Goal: Browse casually

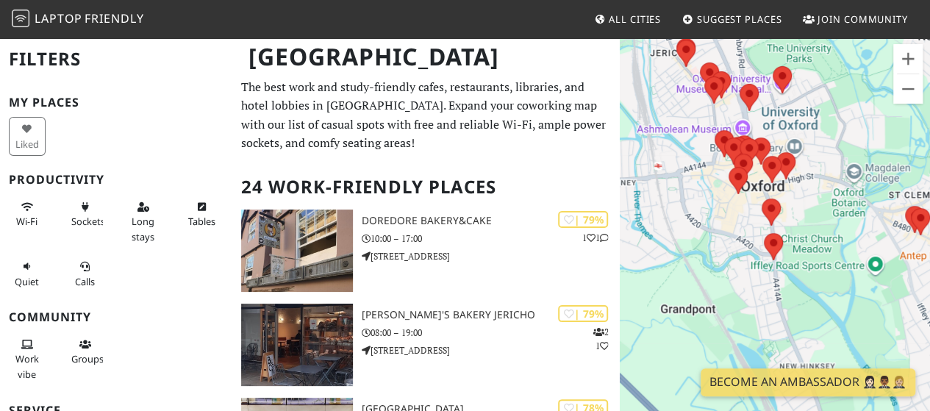
drag, startPoint x: 730, startPoint y: 212, endPoint x: 808, endPoint y: 129, distance: 112.9
click at [808, 129] on div at bounding box center [775, 242] width 310 height 411
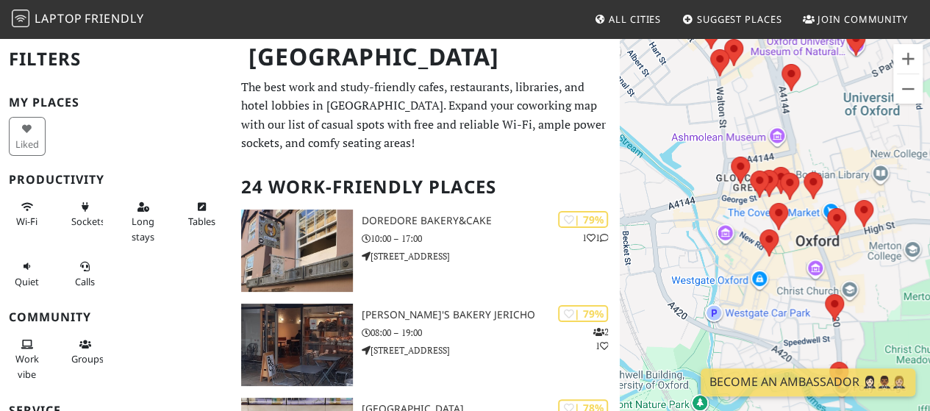
drag, startPoint x: 733, startPoint y: 136, endPoint x: 849, endPoint y: 170, distance: 120.3
click at [849, 170] on div at bounding box center [775, 242] width 310 height 411
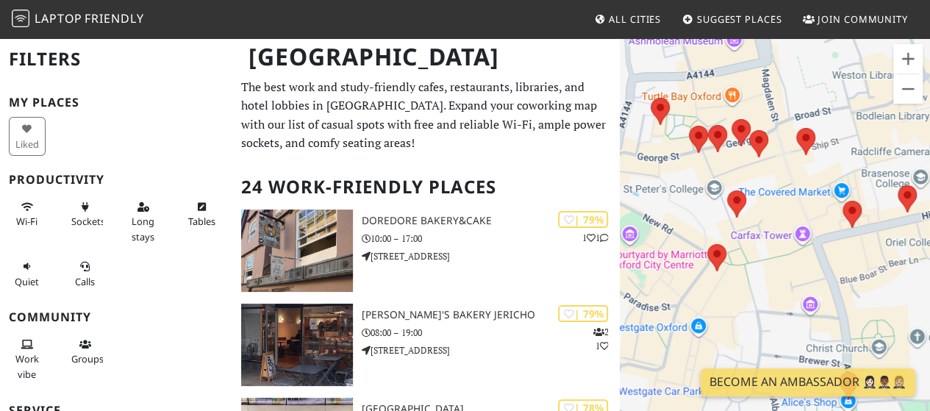
drag, startPoint x: 789, startPoint y: 157, endPoint x: 817, endPoint y: 80, distance: 82.1
click at [817, 80] on div at bounding box center [775, 242] width 310 height 411
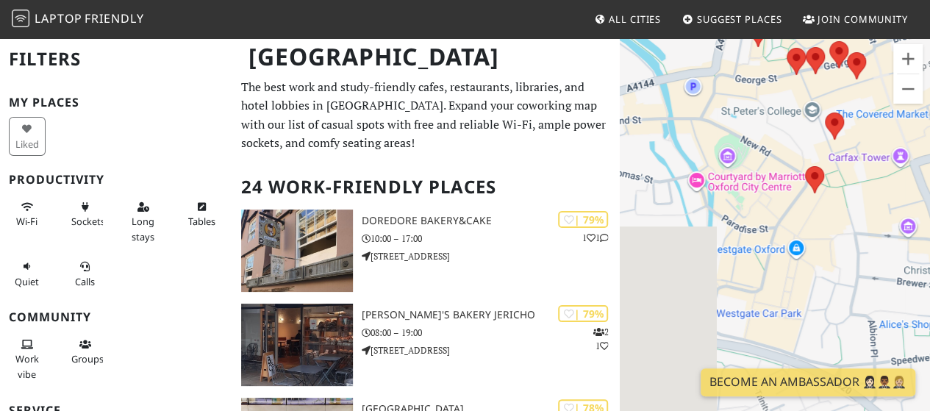
drag, startPoint x: 774, startPoint y: 211, endPoint x: 872, endPoint y: 129, distance: 127.9
click at [872, 129] on div at bounding box center [775, 242] width 310 height 411
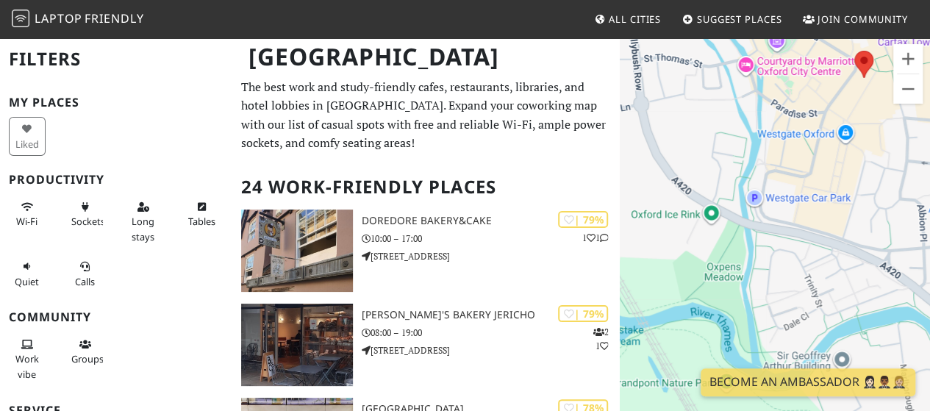
drag, startPoint x: 757, startPoint y: 204, endPoint x: 805, endPoint y: 82, distance: 131.4
click at [805, 82] on div at bounding box center [775, 242] width 310 height 411
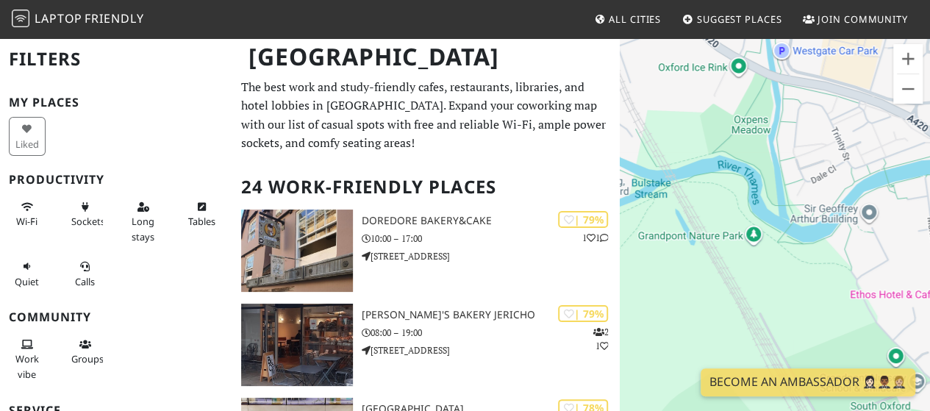
drag, startPoint x: 780, startPoint y: 195, endPoint x: 805, endPoint y: 46, distance: 150.8
click at [805, 46] on div at bounding box center [775, 242] width 310 height 411
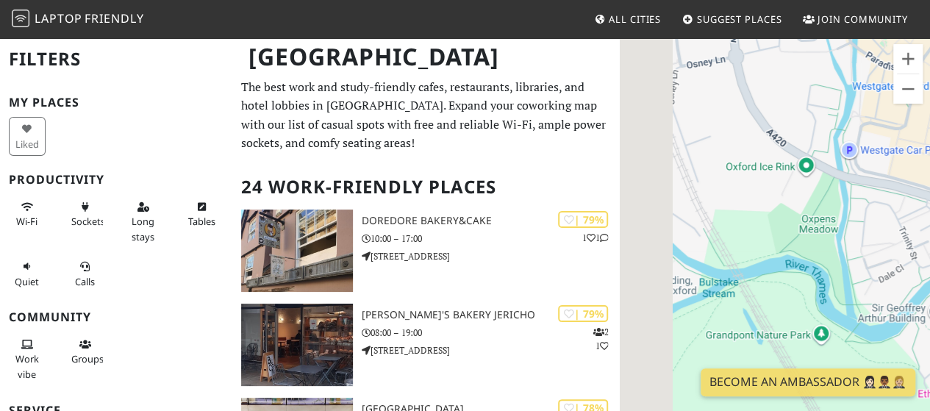
drag, startPoint x: 660, startPoint y: 101, endPoint x: 771, endPoint y: 263, distance: 195.6
click at [771, 263] on div at bounding box center [775, 242] width 310 height 411
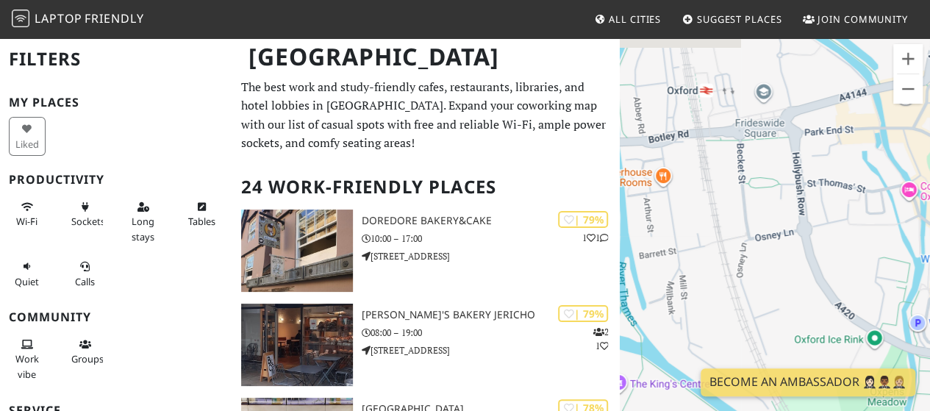
drag, startPoint x: 738, startPoint y: 154, endPoint x: 763, endPoint y: 232, distance: 82.4
click at [763, 277] on div at bounding box center [775, 242] width 310 height 411
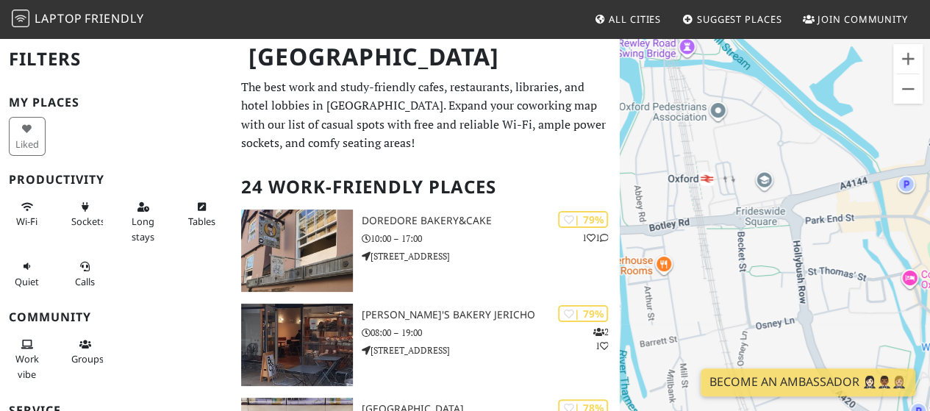
drag, startPoint x: 727, startPoint y: 154, endPoint x: 727, endPoint y: 252, distance: 97.8
click at [727, 252] on div at bounding box center [775, 242] width 310 height 411
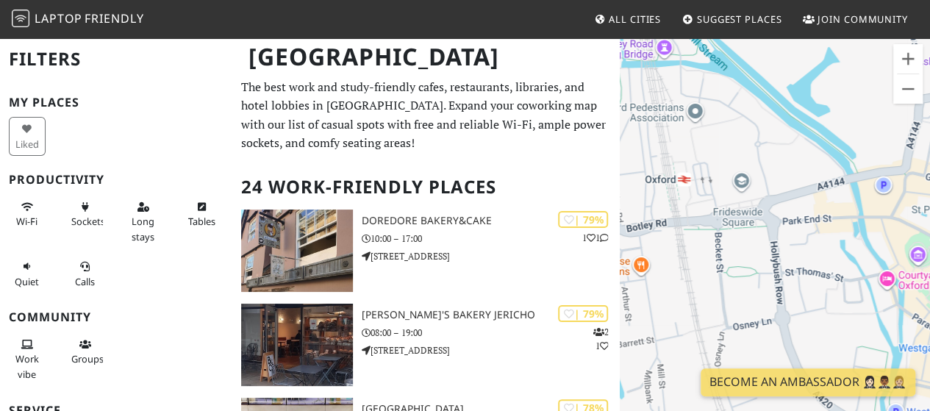
drag, startPoint x: 724, startPoint y: 233, endPoint x: 701, endPoint y: 235, distance: 22.9
click at [701, 235] on div at bounding box center [775, 242] width 310 height 411
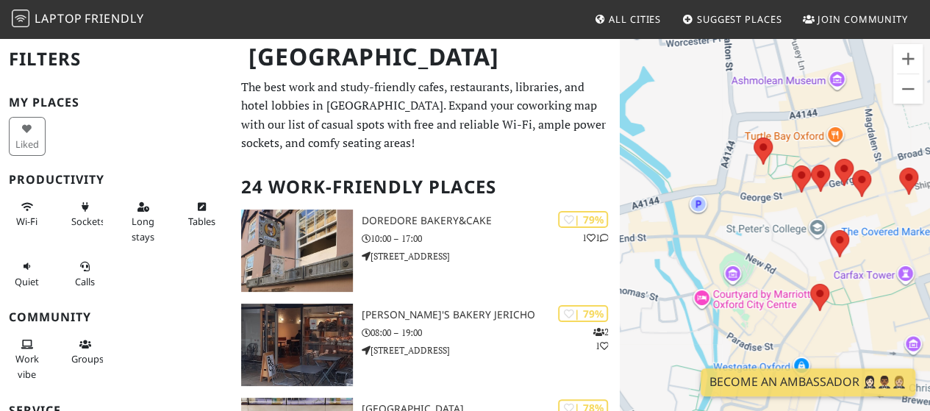
drag, startPoint x: 811, startPoint y: 262, endPoint x: 621, endPoint y: 282, distance: 191.6
click at [621, 282] on div at bounding box center [775, 242] width 310 height 411
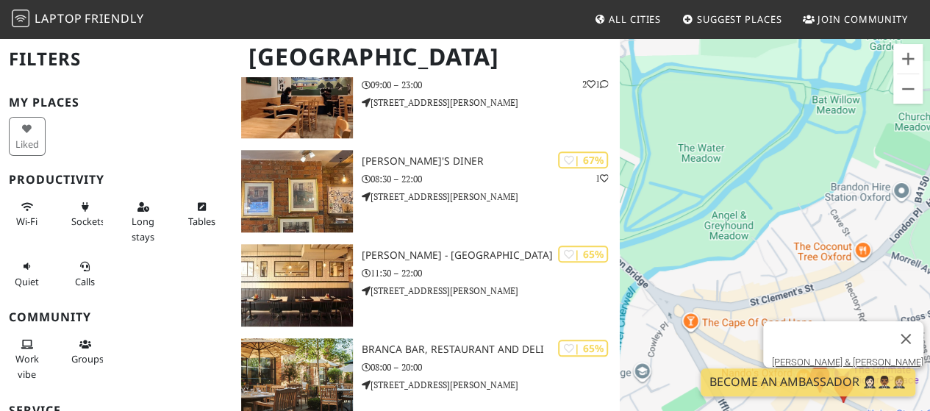
scroll to position [662, 0]
